Goal: Task Accomplishment & Management: Use online tool/utility

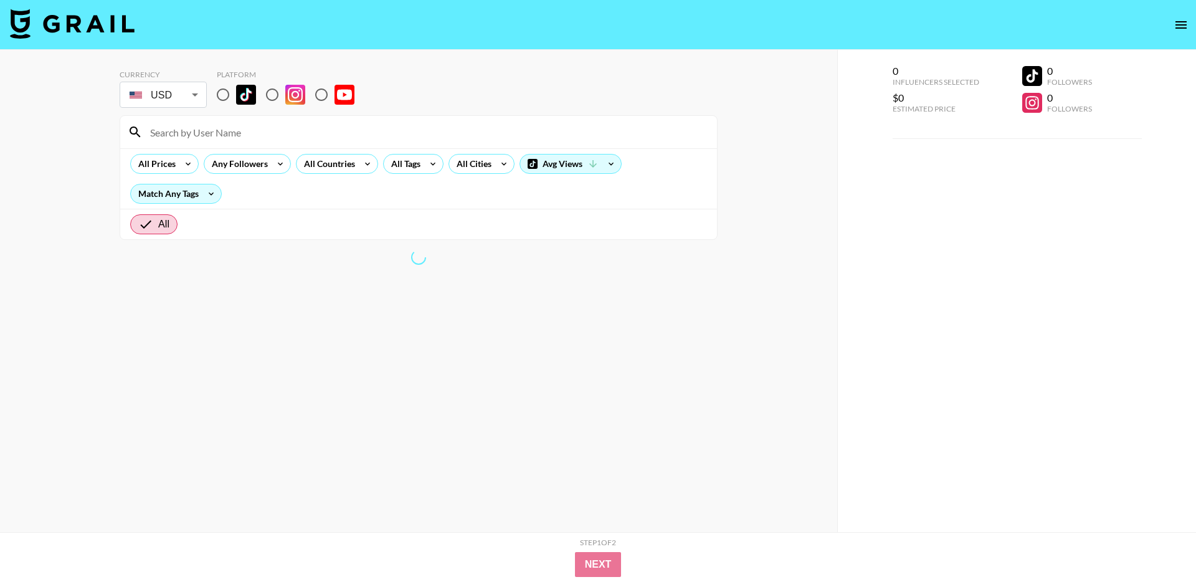
click at [221, 90] on input "radio" at bounding box center [223, 95] width 26 height 26
radio input "true"
click at [225, 94] on input "radio" at bounding box center [223, 95] width 26 height 26
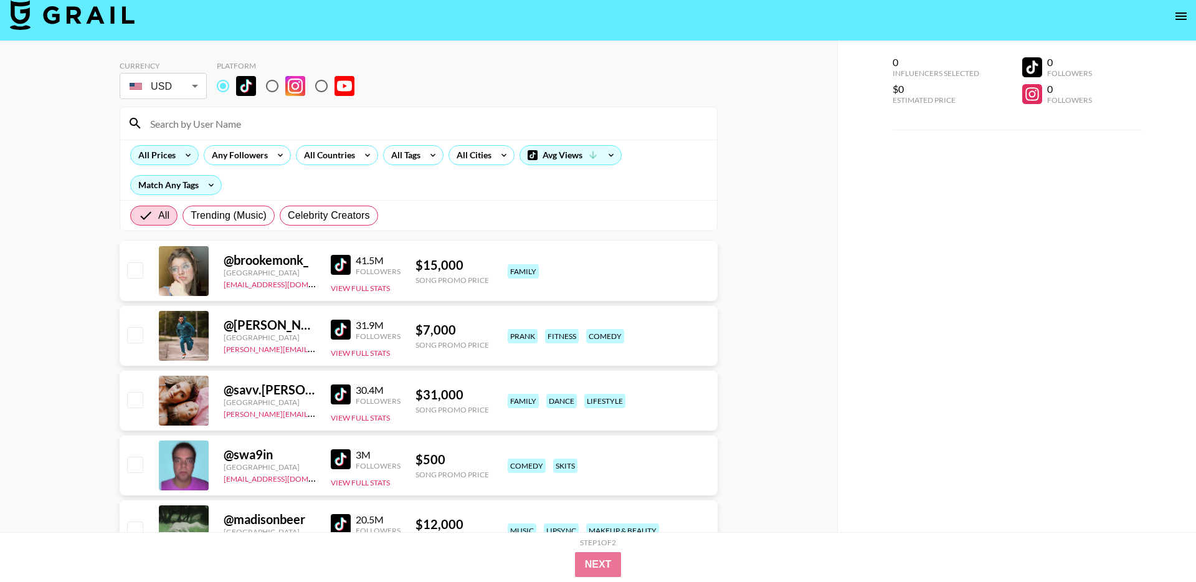
click at [182, 153] on icon at bounding box center [188, 155] width 20 height 19
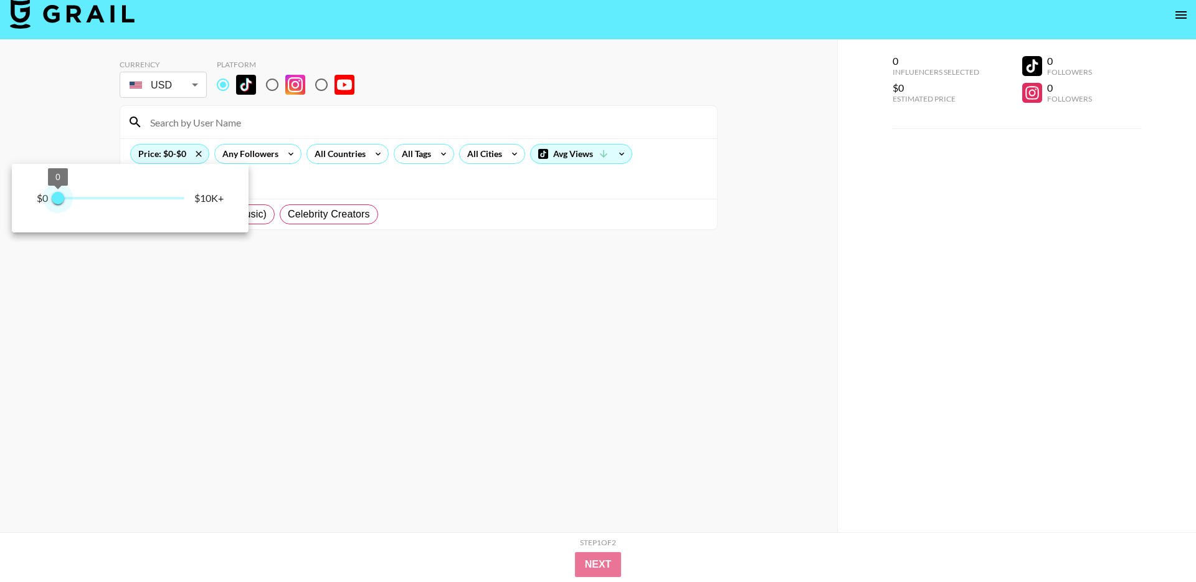
type input "250"
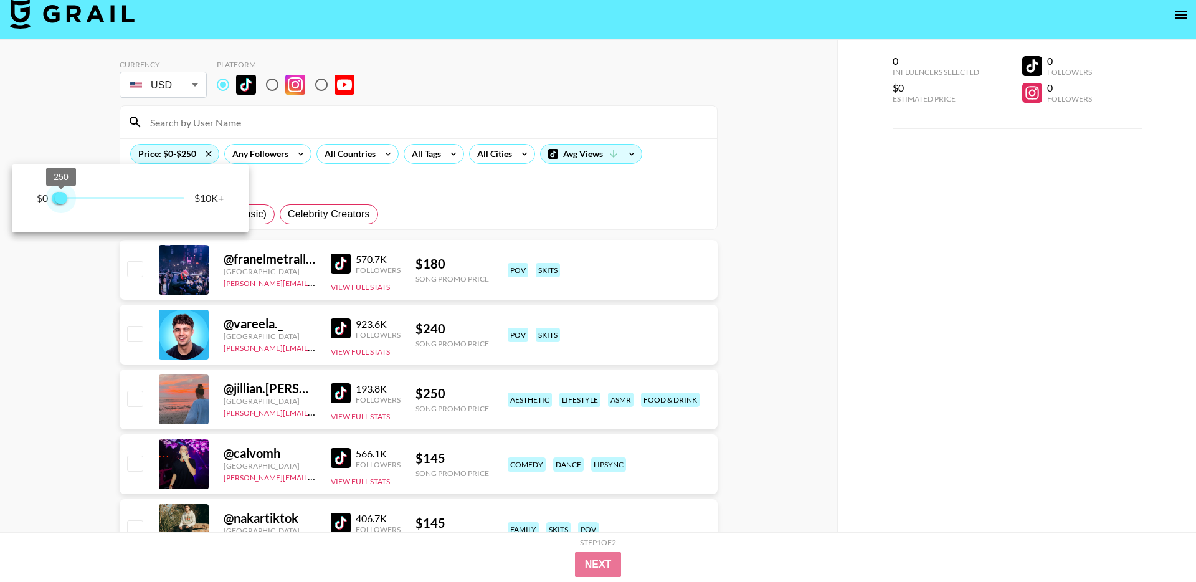
drag, startPoint x: 181, startPoint y: 198, endPoint x: 62, endPoint y: 199, distance: 119.0
click at [62, 199] on span "250" at bounding box center [61, 198] width 12 height 12
click at [98, 100] on div at bounding box center [598, 291] width 1196 height 582
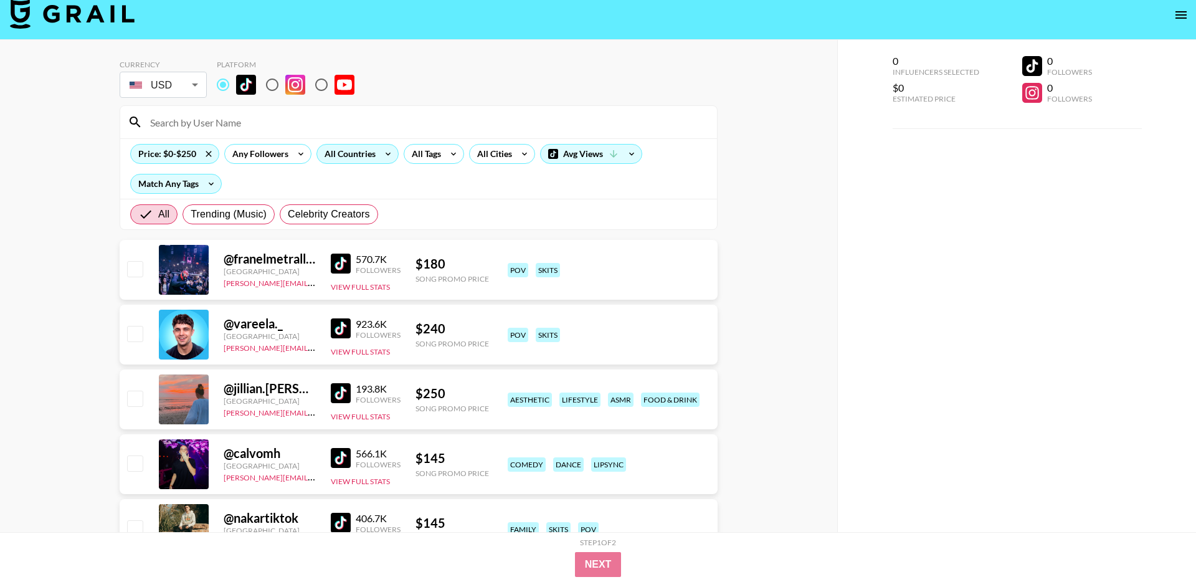
scroll to position [11, 0]
click at [356, 155] on div "All Countries" at bounding box center [347, 153] width 61 height 19
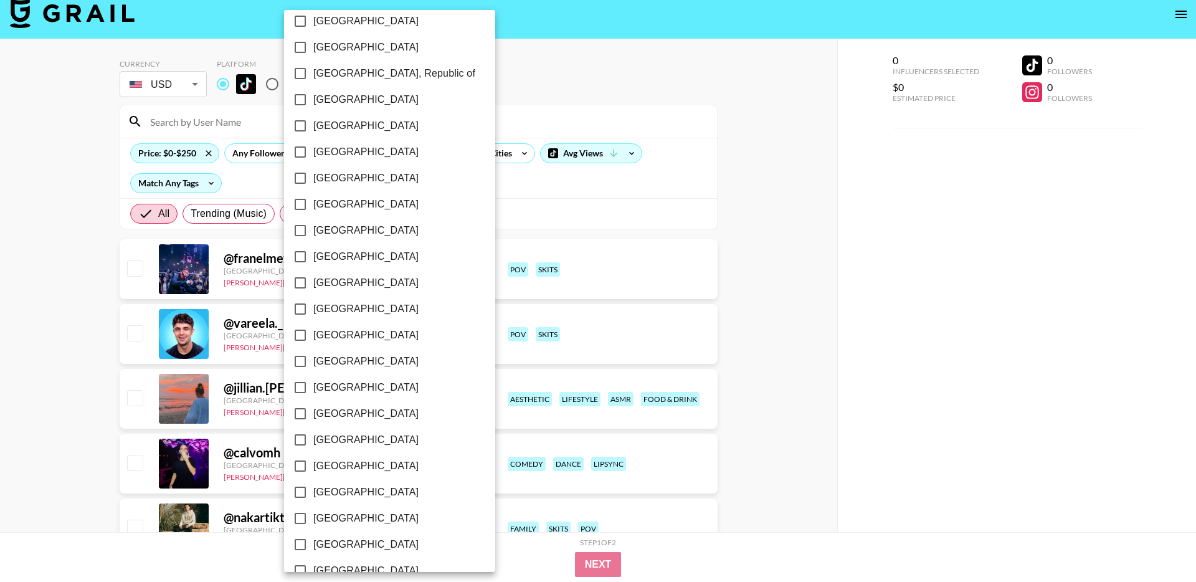
scroll to position [871, 0]
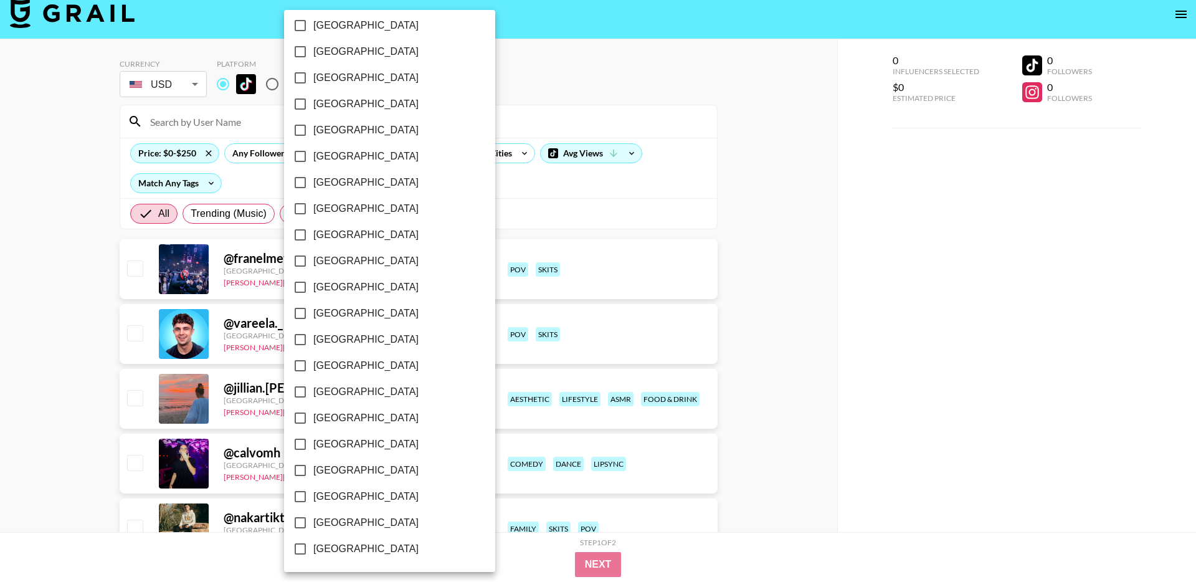
click at [325, 521] on span "[GEOGRAPHIC_DATA]" at bounding box center [365, 522] width 105 height 15
click at [313, 521] on input "[GEOGRAPHIC_DATA]" at bounding box center [300, 523] width 26 height 26
checkbox input "true"
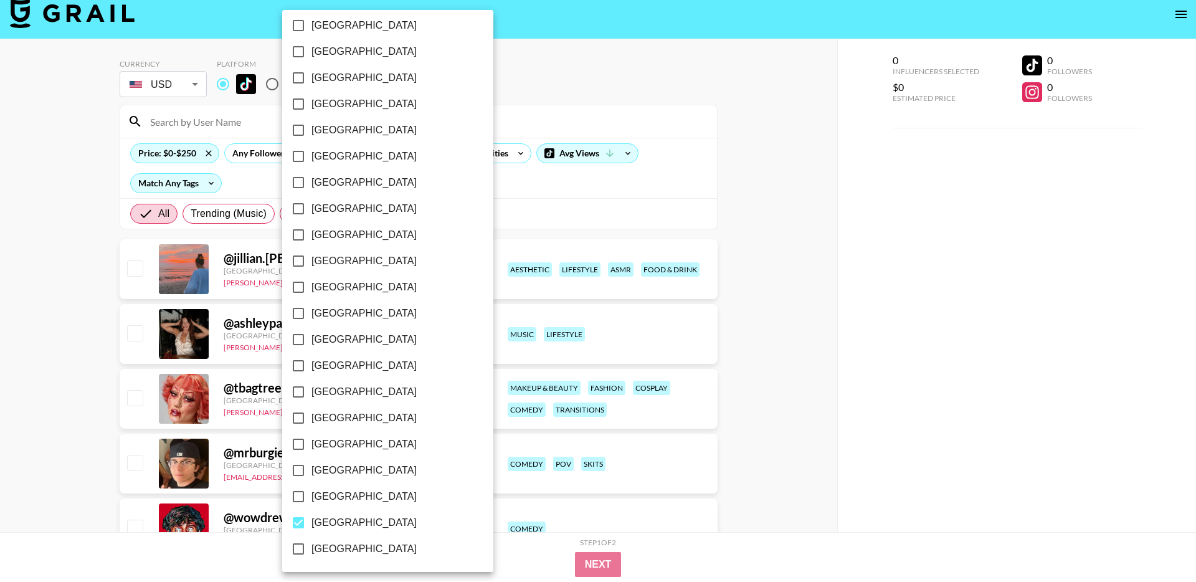
click at [803, 233] on div at bounding box center [598, 291] width 1196 height 582
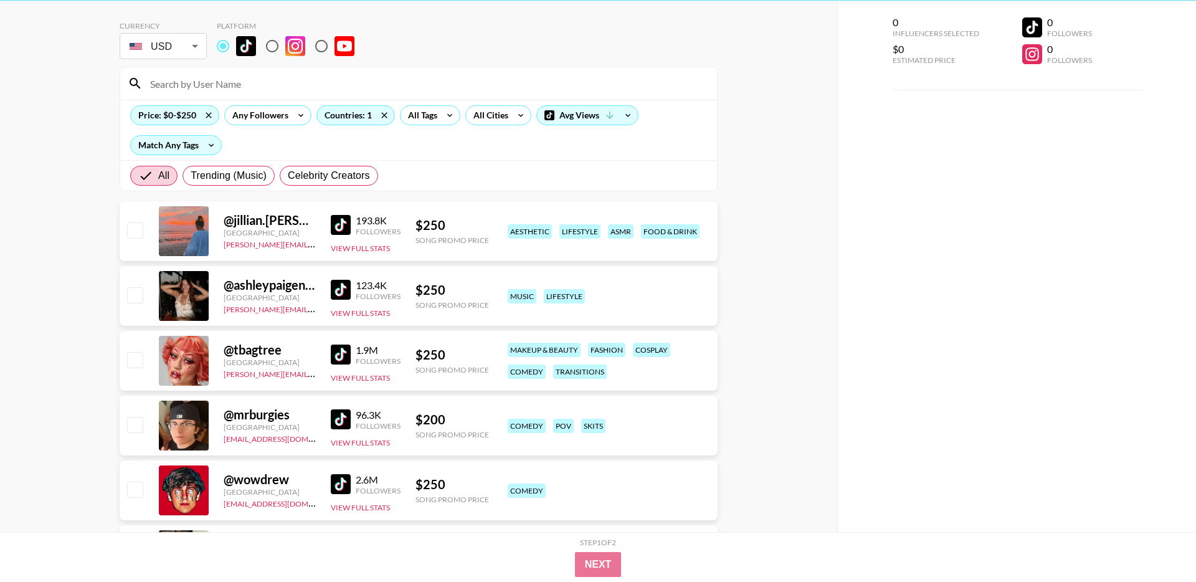
scroll to position [47, 0]
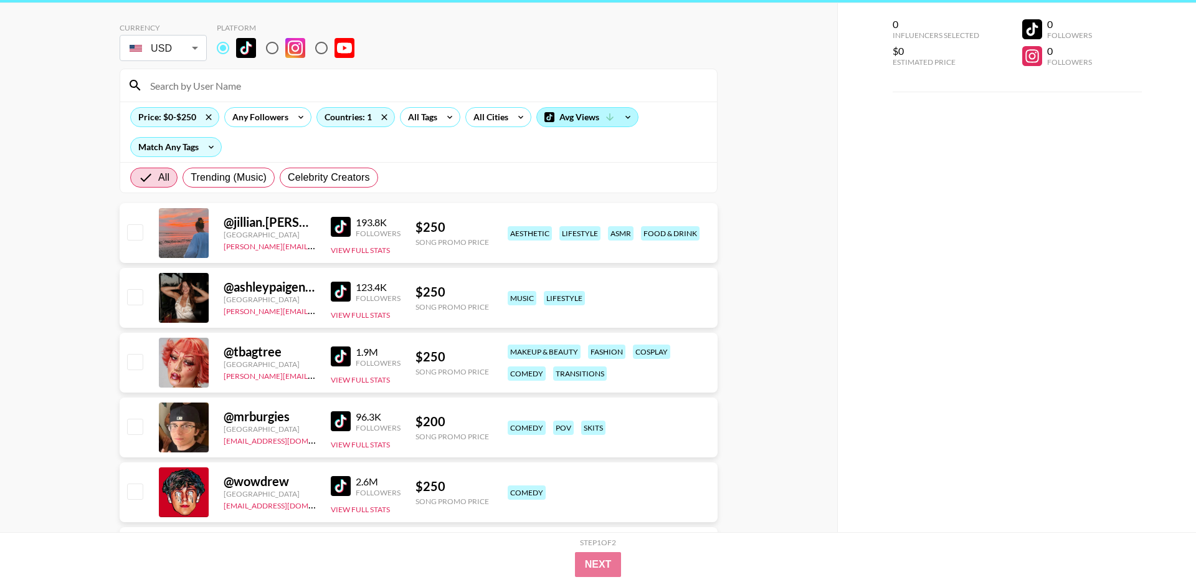
click at [571, 118] on div "Avg Views" at bounding box center [587, 117] width 101 height 19
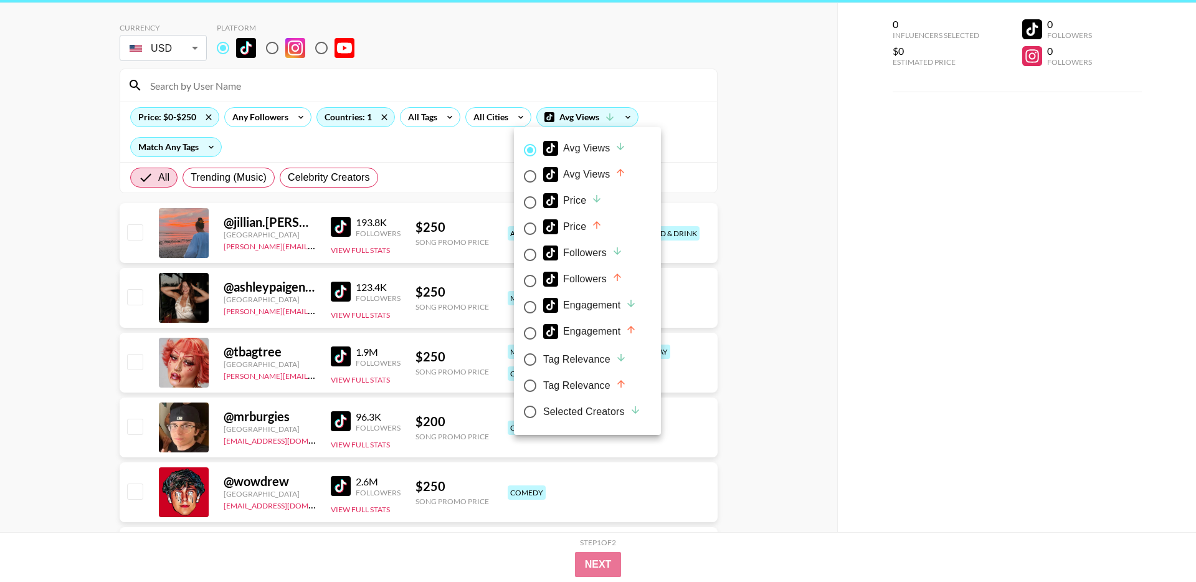
click at [532, 228] on input "Price" at bounding box center [530, 229] width 26 height 26
radio input "true"
radio input "false"
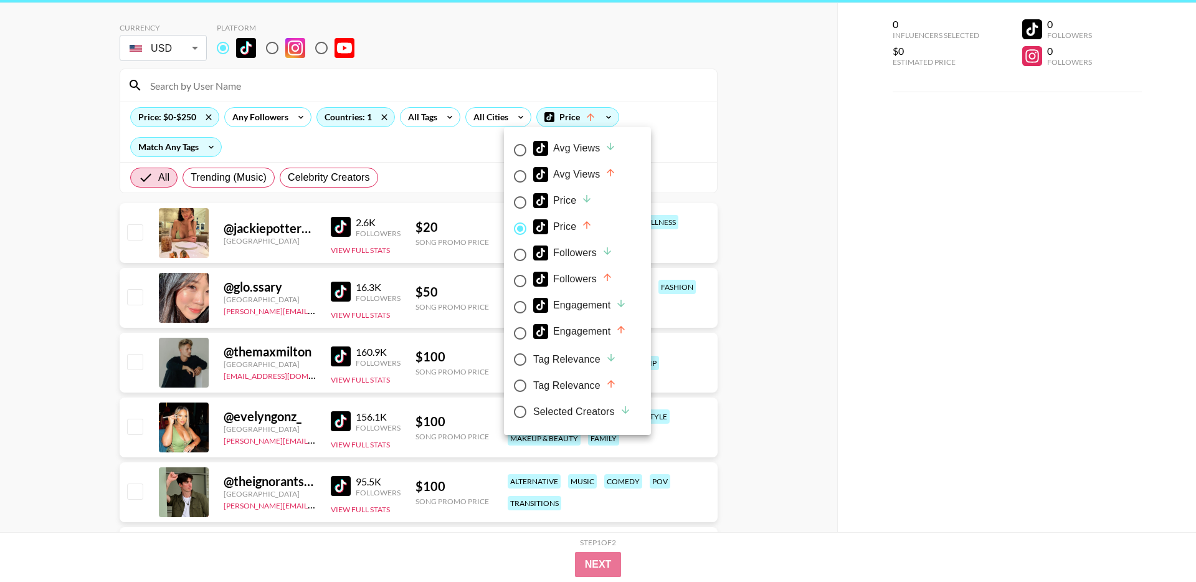
click at [746, 166] on div at bounding box center [598, 291] width 1196 height 582
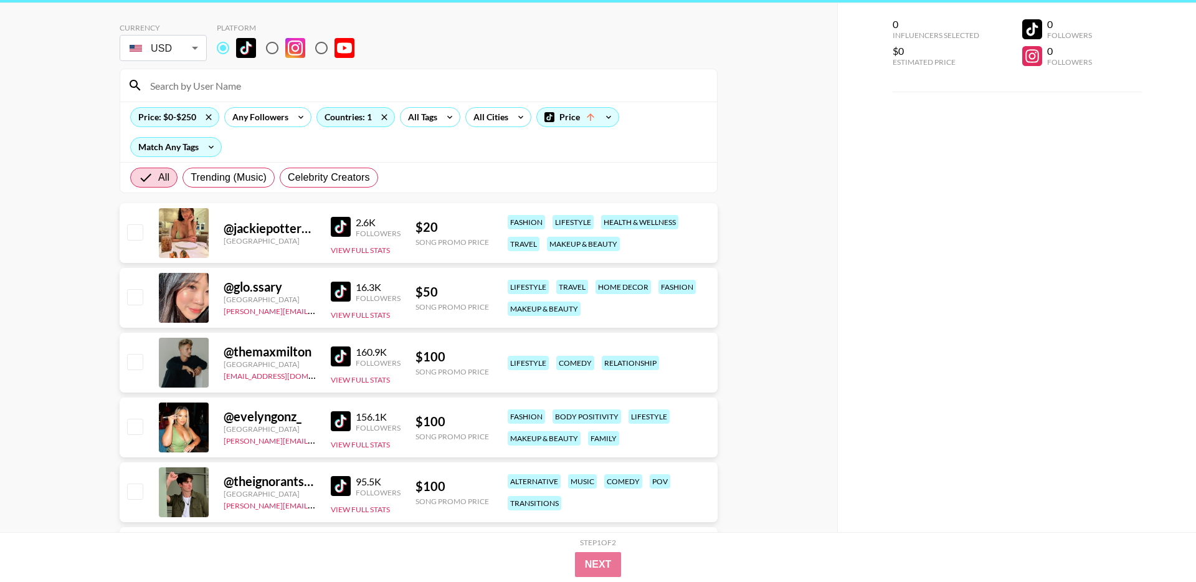
click at [343, 288] on img at bounding box center [341, 292] width 20 height 20
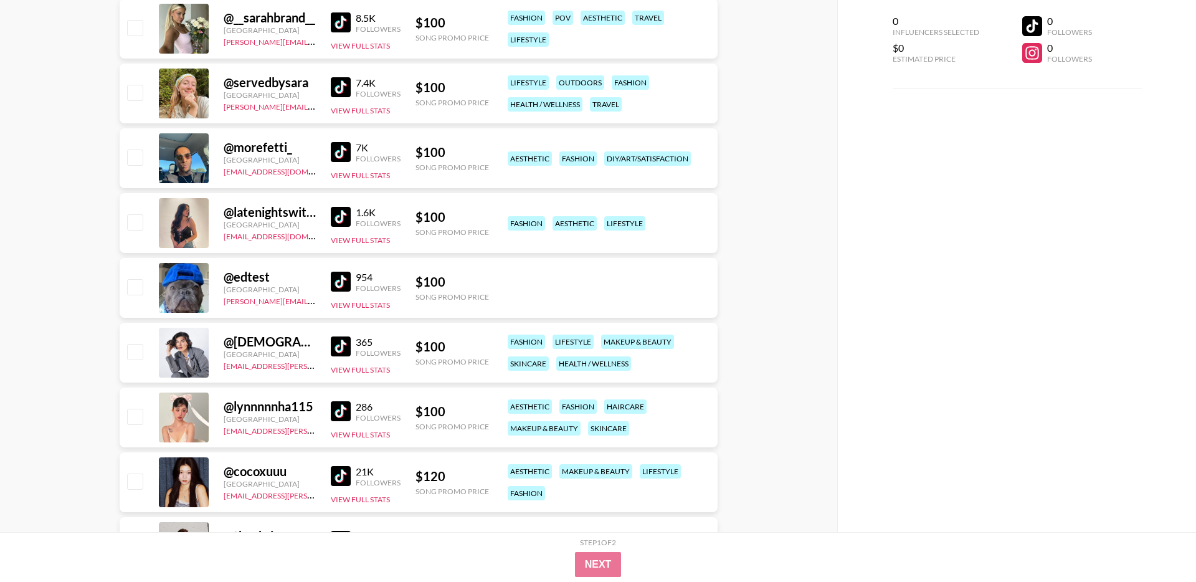
scroll to position [0, 0]
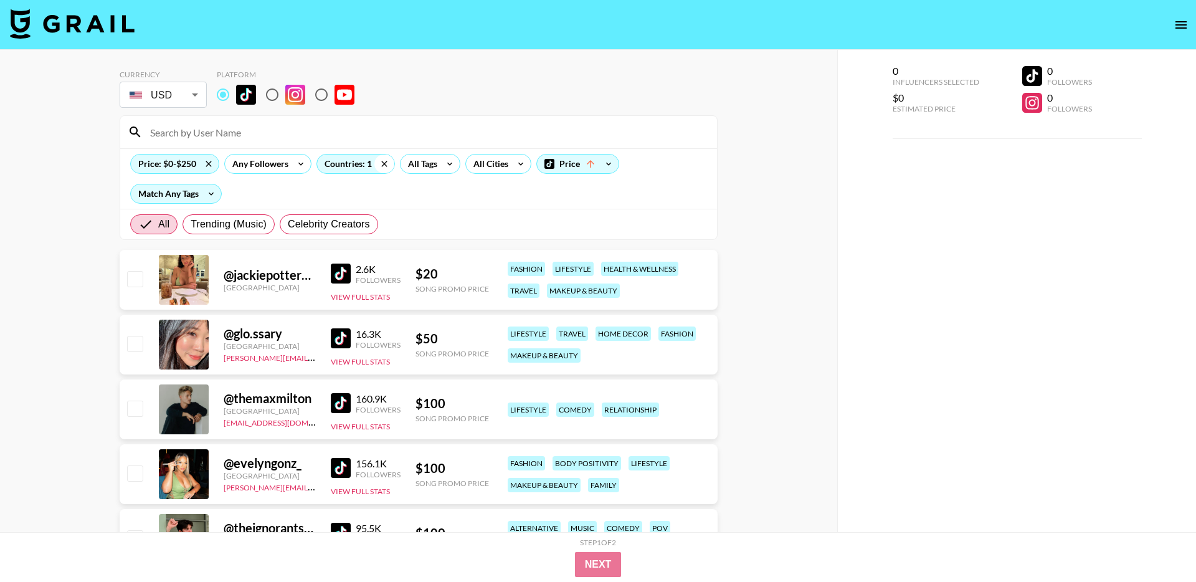
click at [386, 161] on icon at bounding box center [384, 164] width 6 height 6
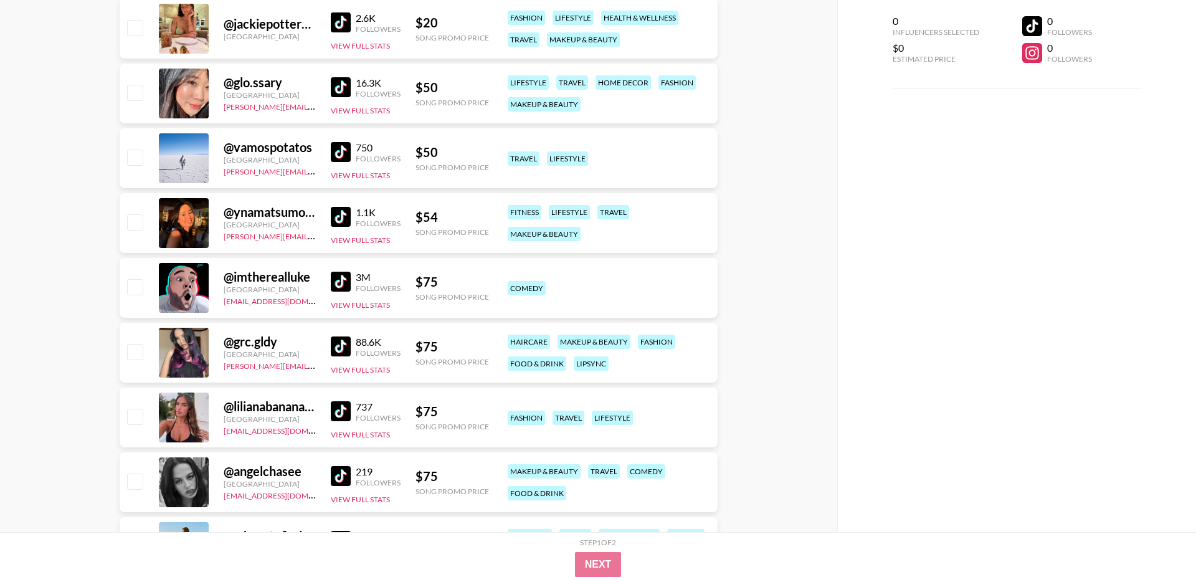
scroll to position [254, 0]
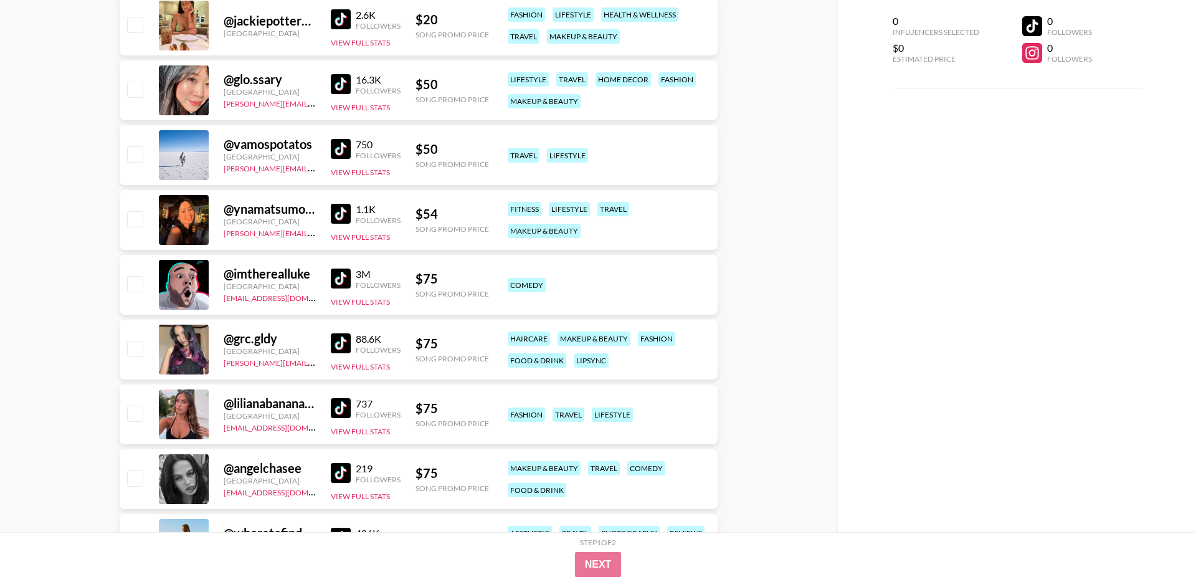
click at [343, 280] on img at bounding box center [341, 279] width 20 height 20
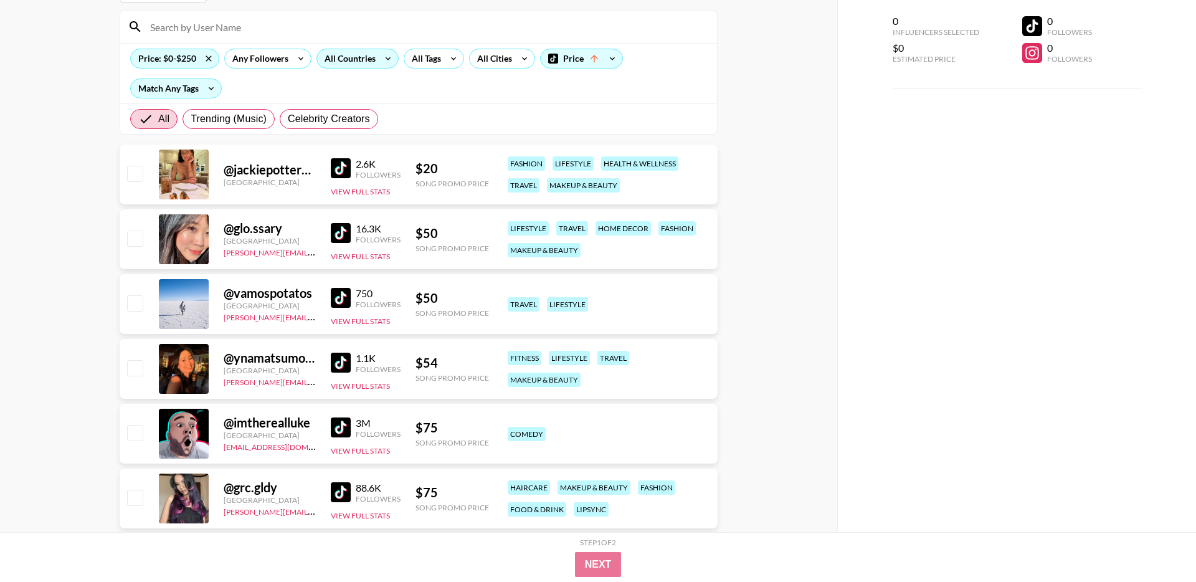
scroll to position [115, 0]
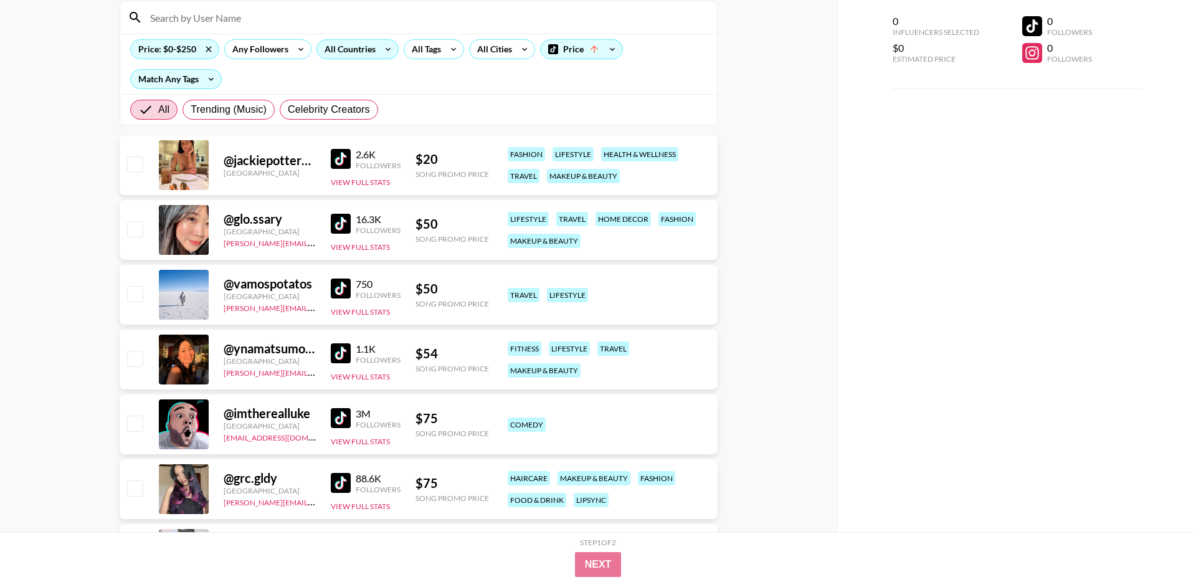
click at [351, 161] on link at bounding box center [343, 159] width 25 height 20
